Goal: Task Accomplishment & Management: Use online tool/utility

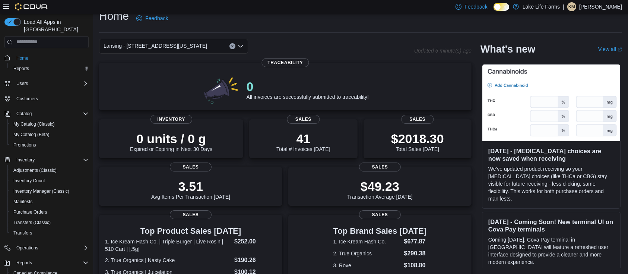
scroll to position [209, 0]
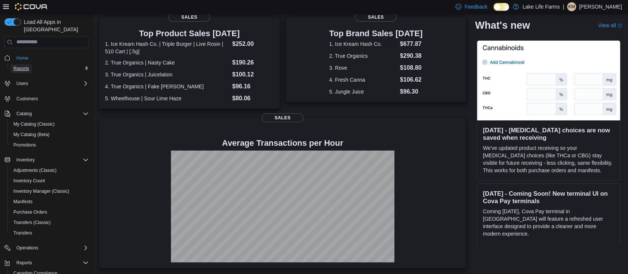
click at [26, 66] on span "Reports" at bounding box center [21, 69] width 16 height 6
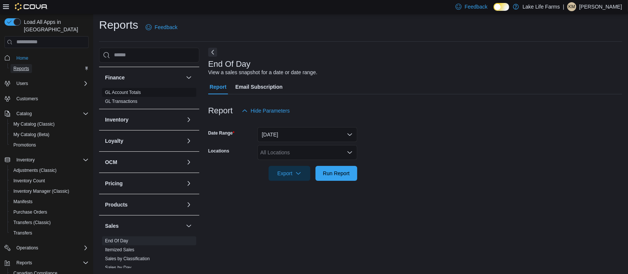
scroll to position [199, 0]
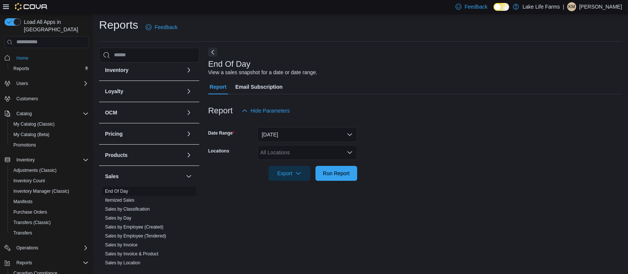
click at [120, 190] on link "End Of Day" at bounding box center [116, 191] width 23 height 5
click at [349, 153] on icon "Open list of options" at bounding box center [350, 152] width 6 height 6
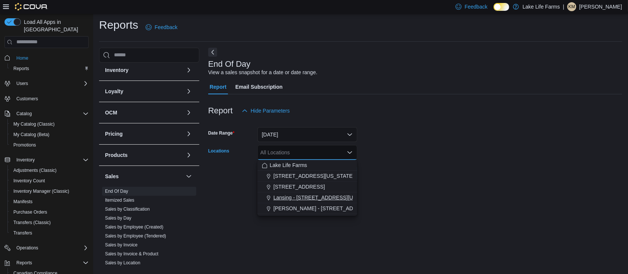
click at [334, 198] on span "Lansing - [STREET_ADDRESS][US_STATE]" at bounding box center [326, 197] width 104 height 7
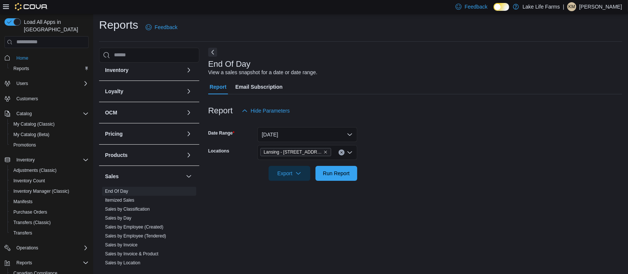
click at [446, 165] on div at bounding box center [415, 163] width 414 height 6
click at [286, 173] on span "Export" at bounding box center [289, 172] width 33 height 15
click at [295, 202] on span "Export to Pdf" at bounding box center [291, 203] width 34 height 6
